Goal: Information Seeking & Learning: Learn about a topic

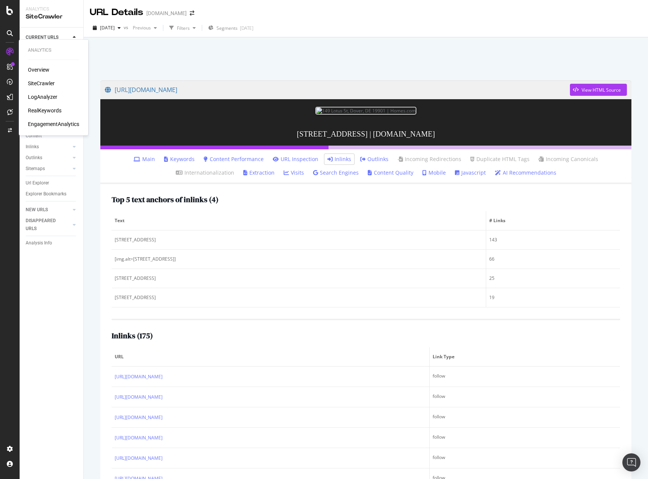
scroll to position [3637, 0]
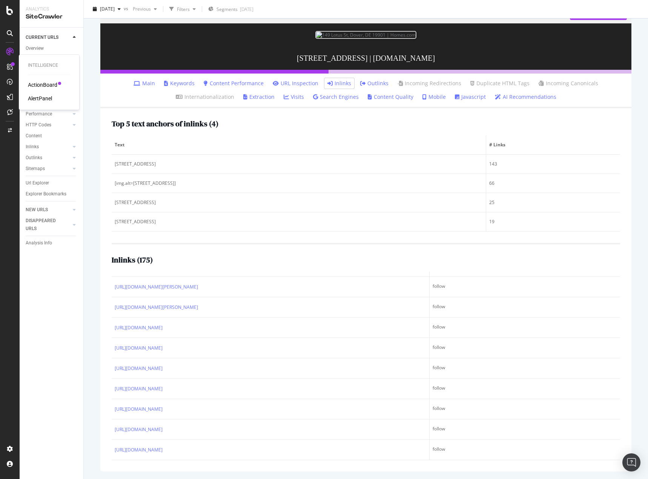
click at [41, 83] on div "ActionBoard" at bounding box center [42, 85] width 29 height 8
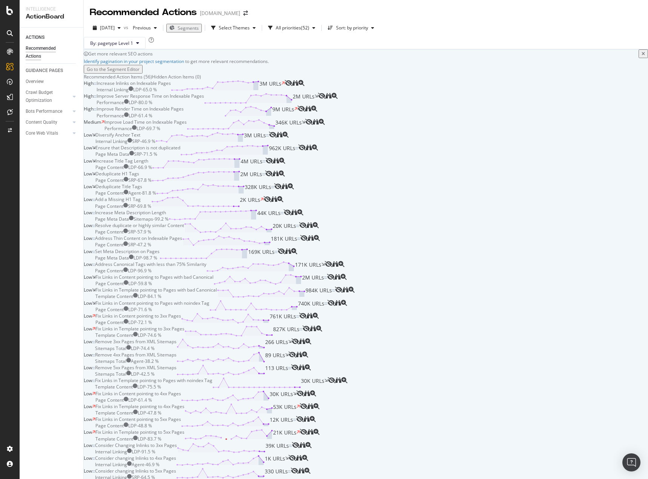
scroll to position [188, 0]
click at [184, 235] on div "Page Content SRP - 57.9 %" at bounding box center [139, 231] width 89 height 6
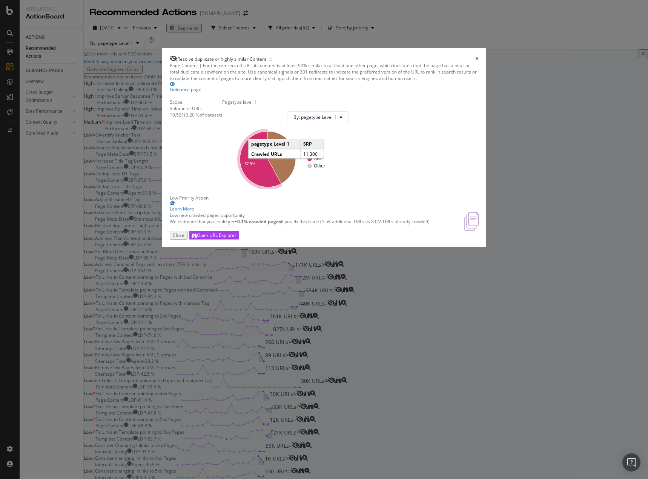
click at [281, 187] on icon "A chart." at bounding box center [260, 159] width 41 height 56
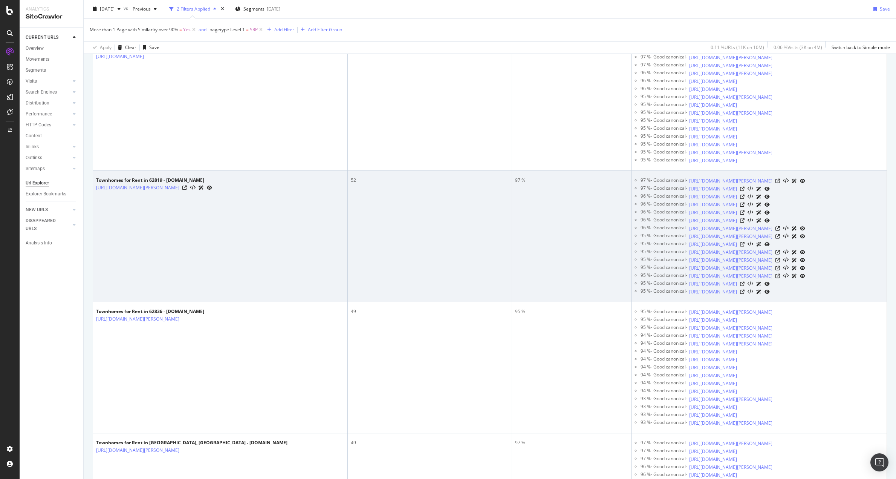
scroll to position [264, 0]
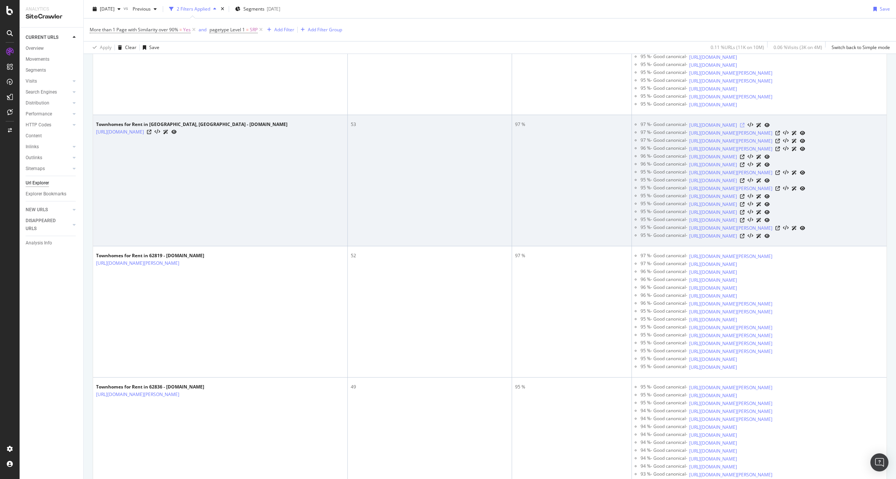
click at [647, 125] on icon at bounding box center [742, 125] width 5 height 5
click at [647, 133] on icon at bounding box center [778, 133] width 5 height 5
click at [647, 141] on icon at bounding box center [778, 141] width 5 height 5
click at [647, 149] on icon at bounding box center [778, 149] width 5 height 5
click at [647, 157] on icon at bounding box center [742, 157] width 5 height 5
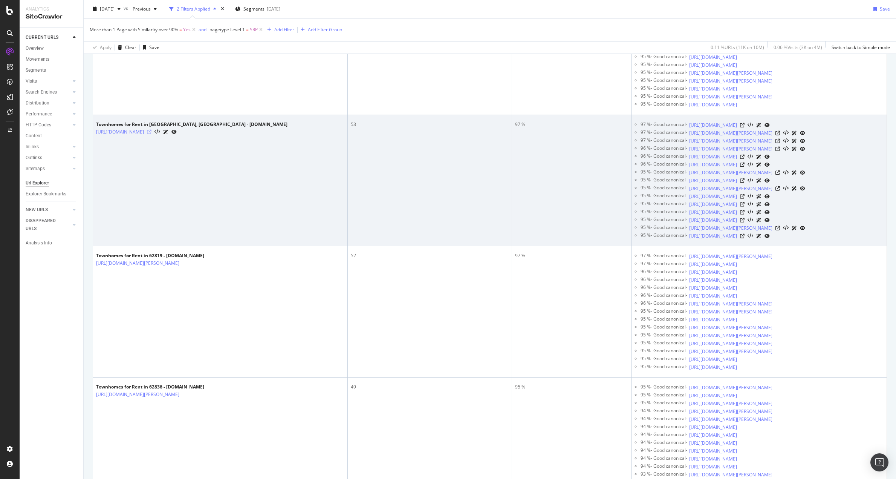
click at [152, 133] on icon at bounding box center [149, 132] width 5 height 5
click at [177, 132] on icon at bounding box center [173, 132] width 5 height 5
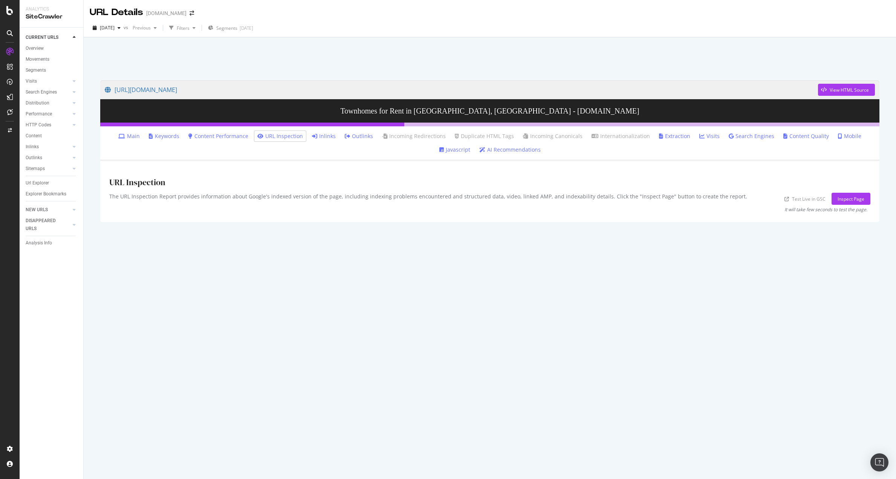
click at [316, 137] on link "Inlinks" at bounding box center [324, 136] width 24 height 8
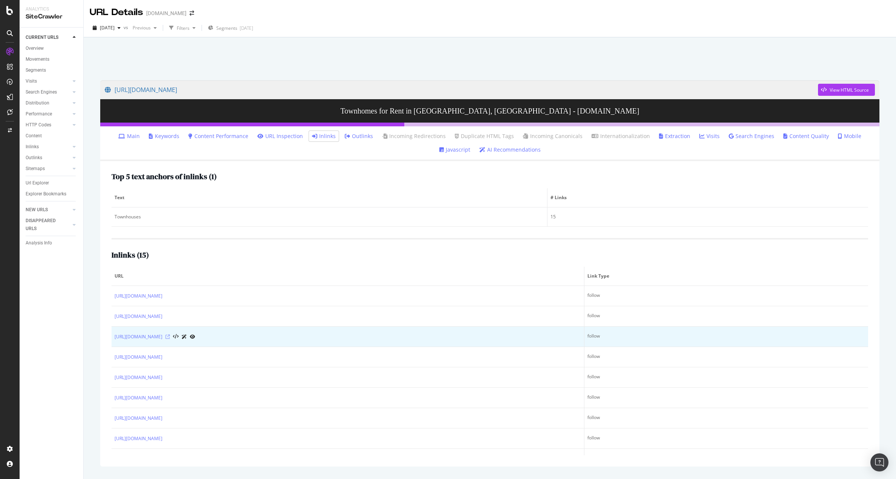
click at [170, 337] on icon at bounding box center [167, 336] width 5 height 5
